Goal: Information Seeking & Learning: Learn about a topic

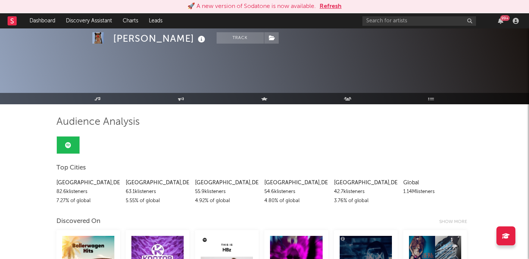
scroll to position [79, 0]
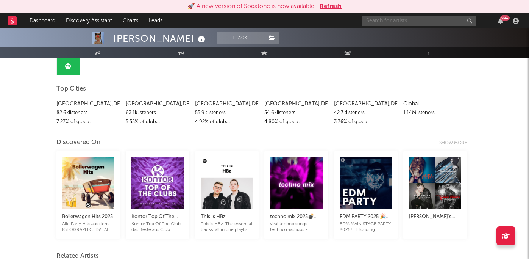
click at [402, 24] on input "text" at bounding box center [419, 20] width 114 height 9
type input "[PERSON_NAME]"
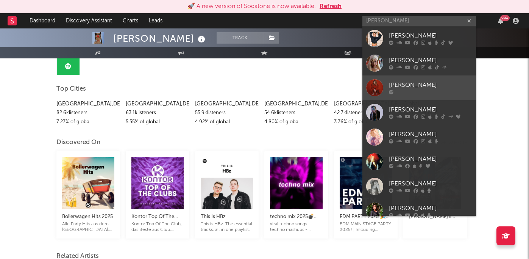
click at [422, 78] on link "[PERSON_NAME]" at bounding box center [419, 87] width 114 height 25
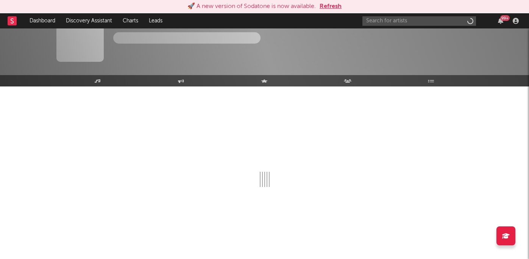
scroll to position [18, 0]
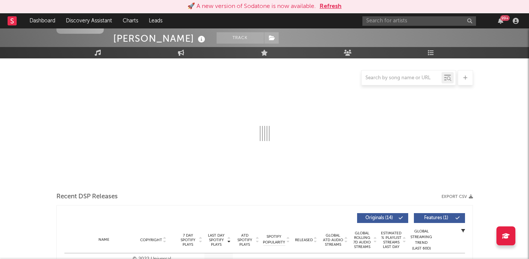
select select "6m"
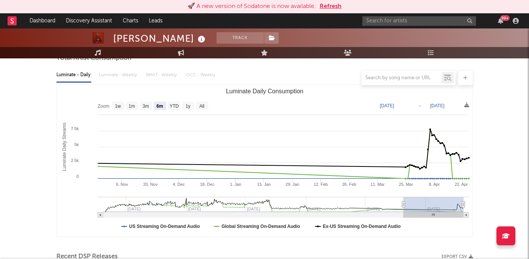
select select "6m"
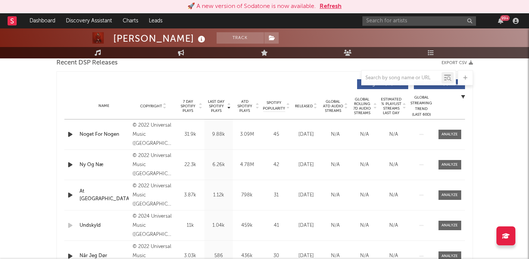
scroll to position [274, 0]
